Goal: Transaction & Acquisition: Purchase product/service

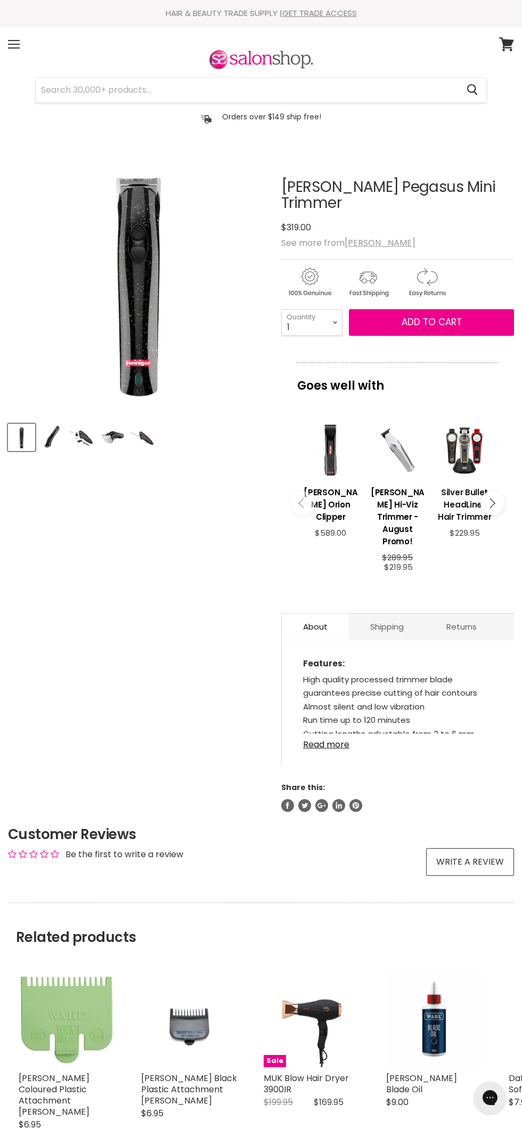
click at [486, 496] on h3 "Silver Bullet HeadLiner Hair Trimmer" at bounding box center [464, 504] width 56 height 37
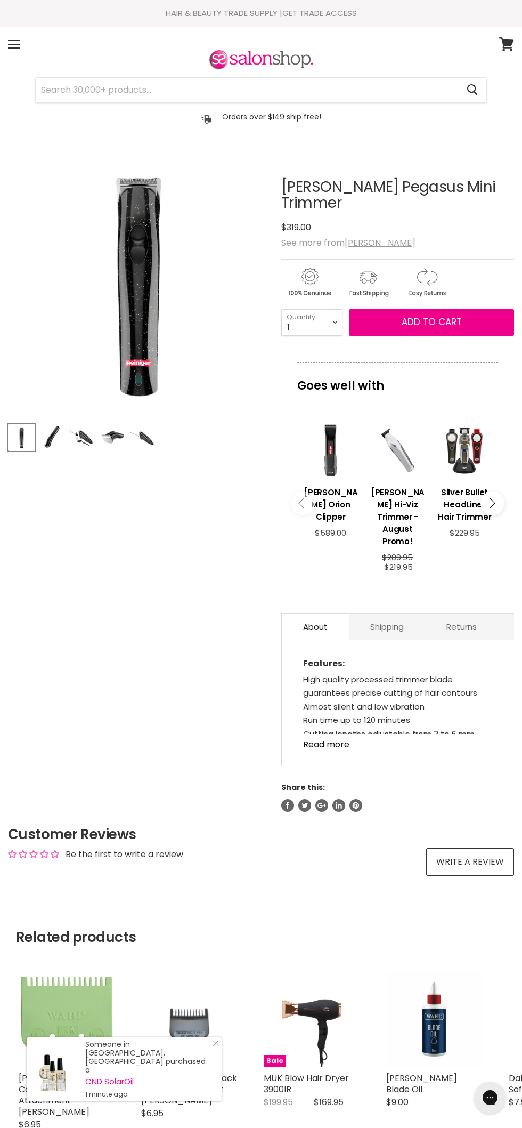
click at [303, 498] on icon "Main content" at bounding box center [303, 503] width 10 height 10
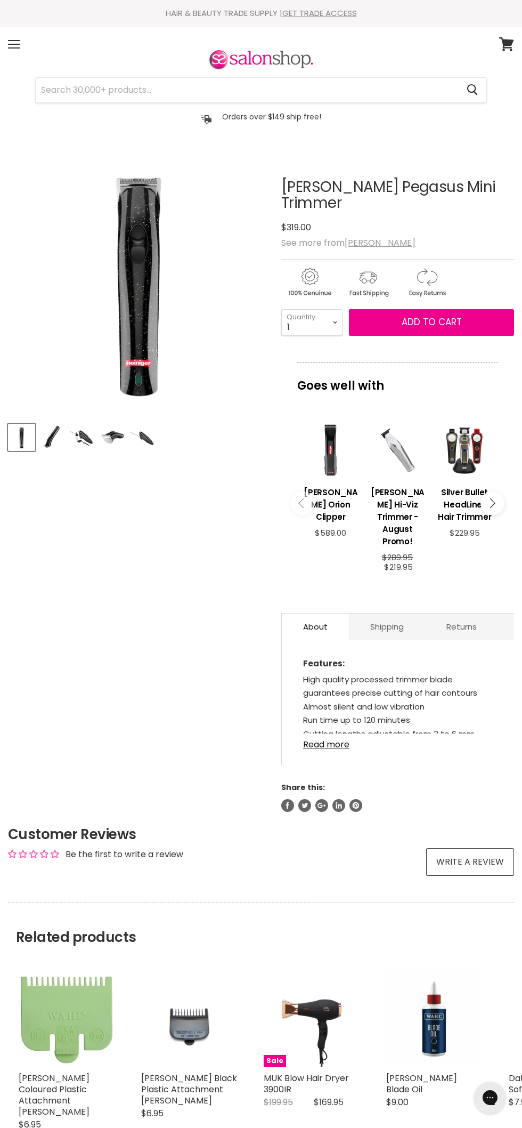
click at [304, 498] on icon "Main content" at bounding box center [303, 503] width 10 height 10
click at [303, 498] on icon "Main content" at bounding box center [303, 503] width 10 height 10
click at [298, 491] on button "Main content" at bounding box center [303, 503] width 24 height 24
click at [490, 498] on icon "Main content" at bounding box center [491, 503] width 10 height 10
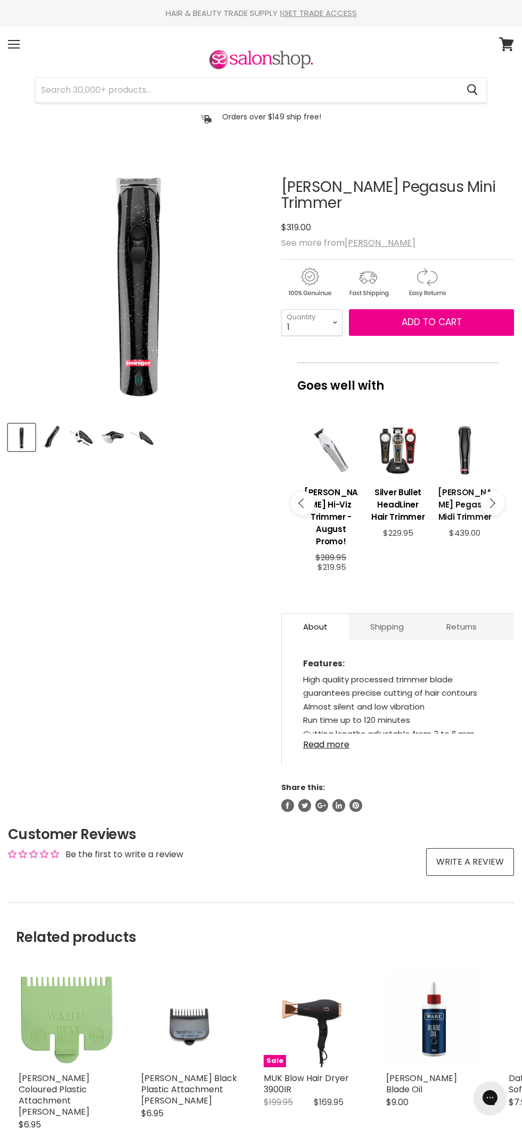
click at [486, 497] on h3 "[PERSON_NAME] Pegasus Midi Trimmer" at bounding box center [465, 504] width 56 height 37
click at [490, 498] on icon "Main content" at bounding box center [491, 503] width 10 height 10
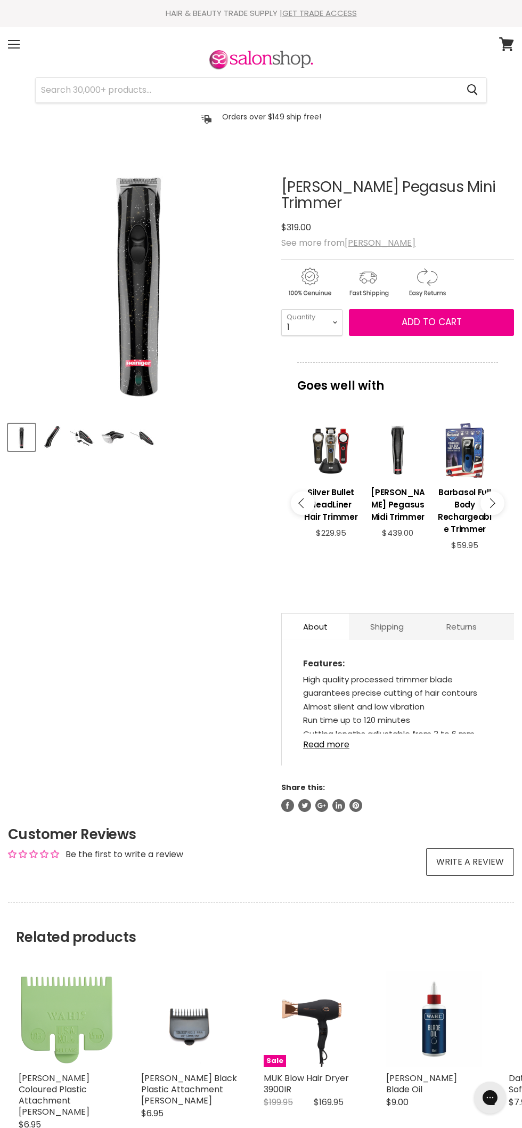
click at [71, 437] on img "Product thumbnails" at bounding box center [82, 437] width 25 height 25
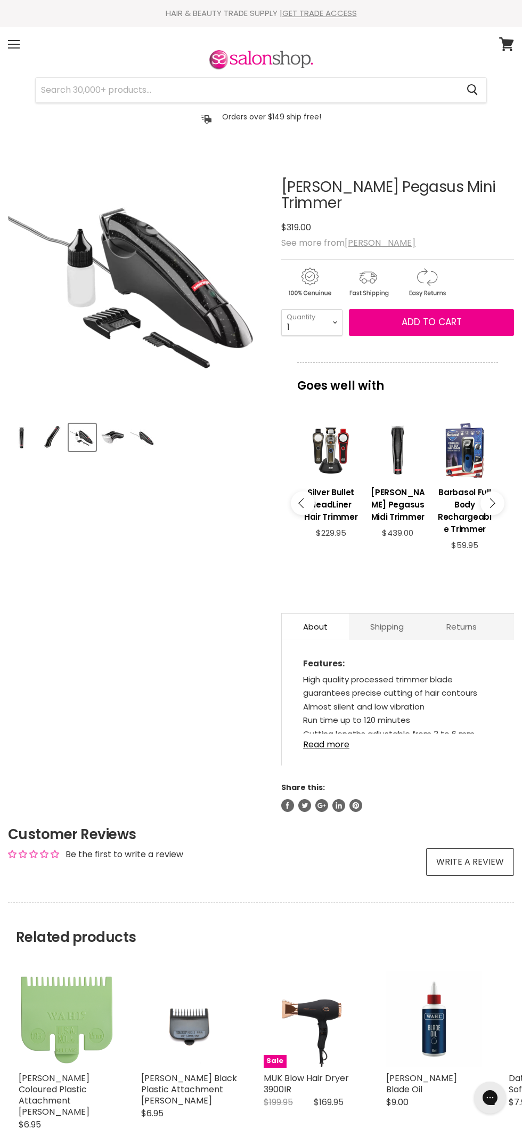
click at [119, 437] on img "Product thumbnails" at bounding box center [112, 437] width 25 height 25
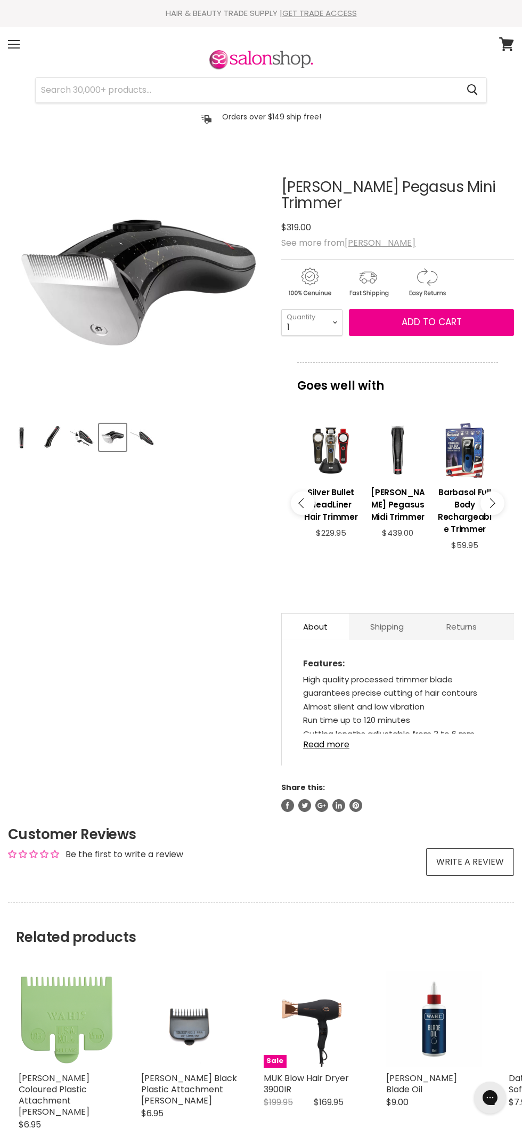
click at [48, 443] on img "Product thumbnails" at bounding box center [51, 437] width 25 height 25
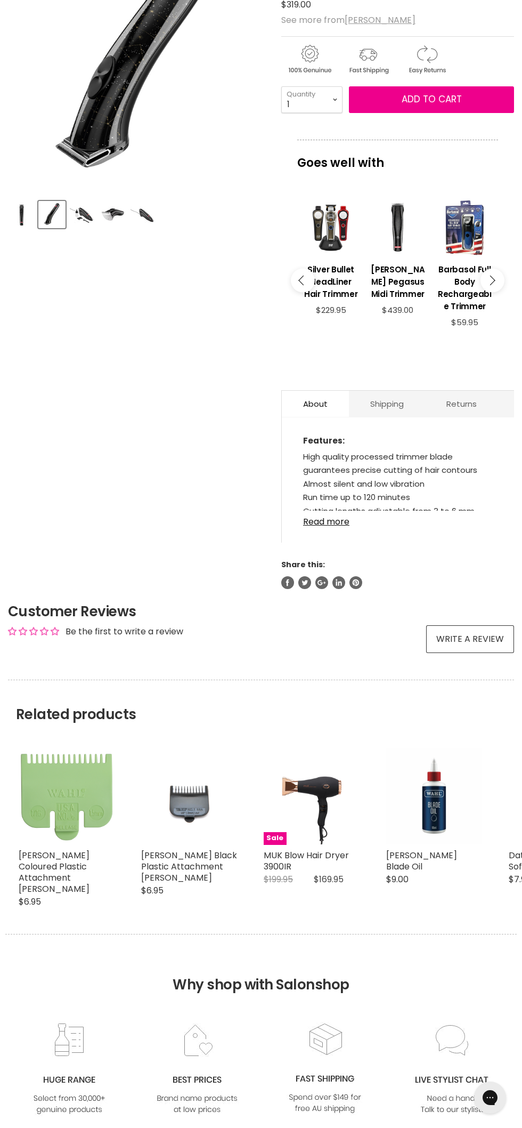
scroll to position [225, 0]
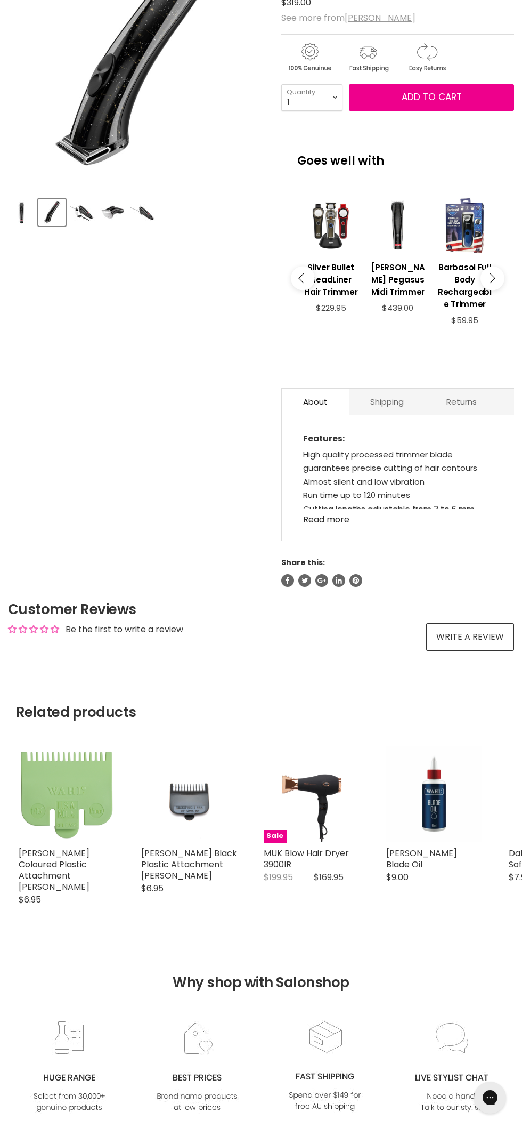
click at [345, 508] on link "Read more" at bounding box center [398, 516] width 190 height 16
